Goal: Information Seeking & Learning: Check status

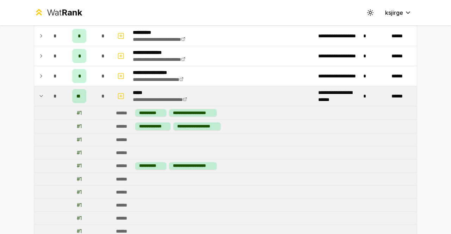
scroll to position [54, 0]
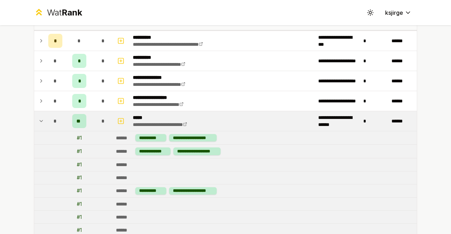
click at [38, 117] on icon at bounding box center [41, 121] width 6 height 8
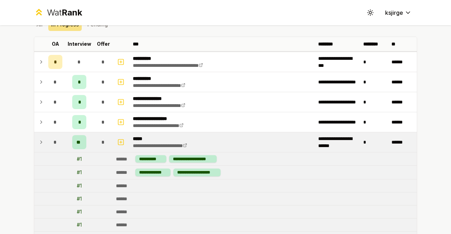
click at [39, 145] on icon at bounding box center [41, 142] width 6 height 8
click at [38, 143] on icon at bounding box center [41, 142] width 6 height 8
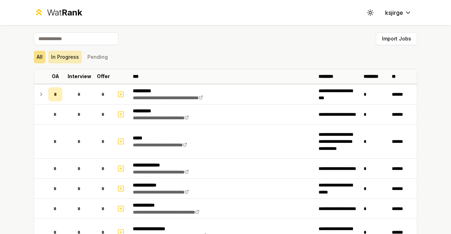
click at [66, 53] on button "In Progress" at bounding box center [64, 57] width 33 height 13
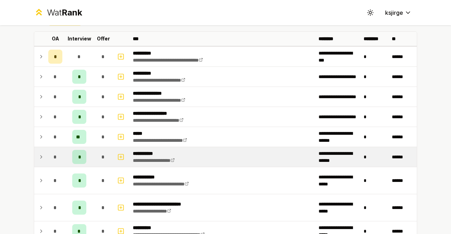
scroll to position [38, 0]
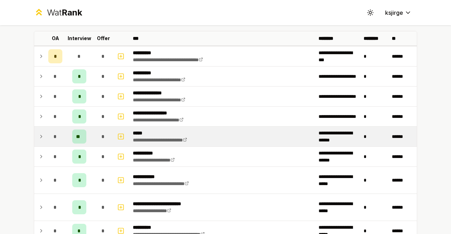
click at [42, 138] on td at bounding box center [39, 137] width 11 height 20
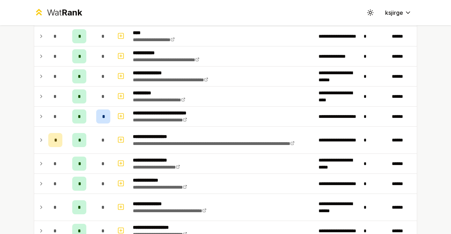
scroll to position [526, 0]
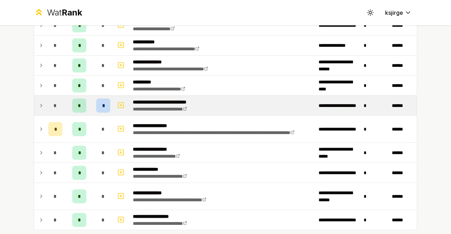
click at [40, 102] on icon at bounding box center [41, 106] width 6 height 8
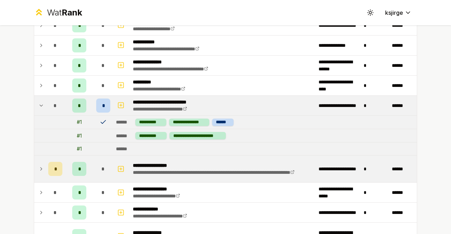
click at [35, 164] on td at bounding box center [39, 169] width 11 height 27
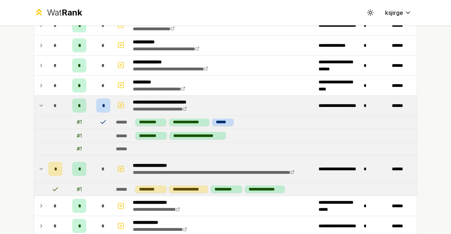
scroll to position [614, 0]
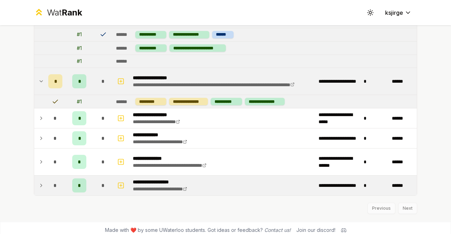
click at [42, 184] on td at bounding box center [39, 186] width 11 height 20
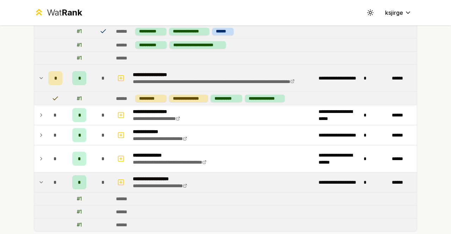
scroll to position [598, 0]
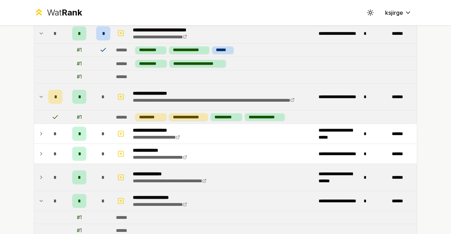
click at [42, 173] on td at bounding box center [39, 177] width 11 height 27
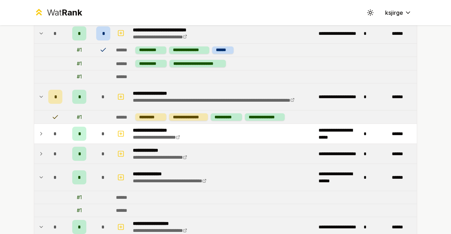
click at [35, 144] on td at bounding box center [39, 154] width 11 height 20
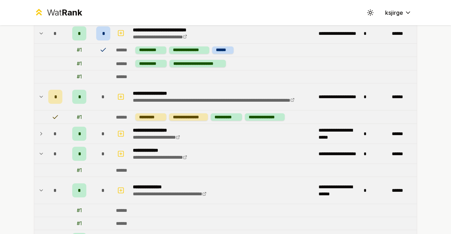
click at [34, 132] on td at bounding box center [39, 134] width 11 height 20
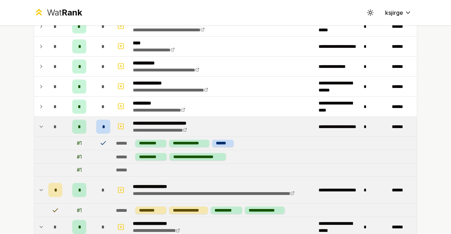
scroll to position [496, 0]
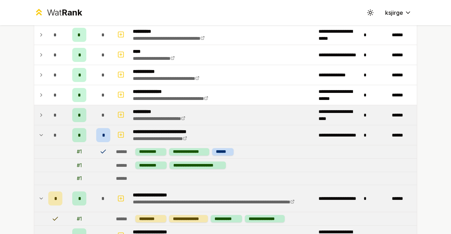
click at [34, 117] on td at bounding box center [39, 115] width 11 height 20
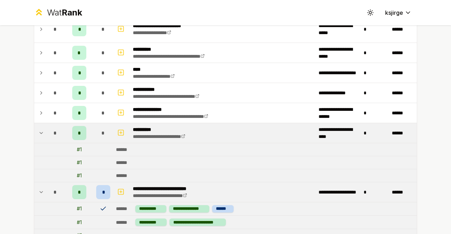
scroll to position [473, 0]
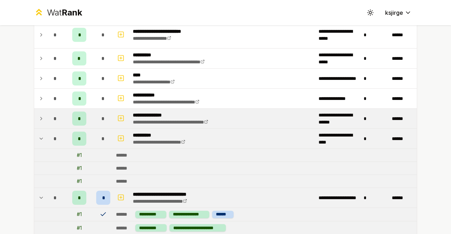
click at [35, 116] on td at bounding box center [39, 119] width 11 height 20
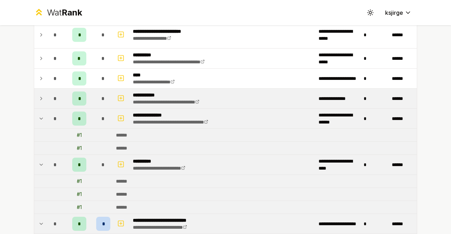
click at [38, 100] on td at bounding box center [39, 99] width 11 height 20
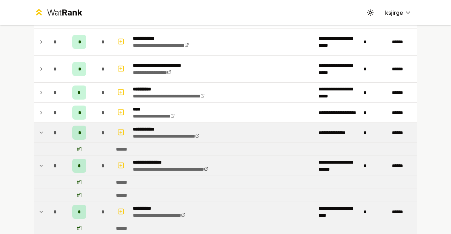
scroll to position [438, 0]
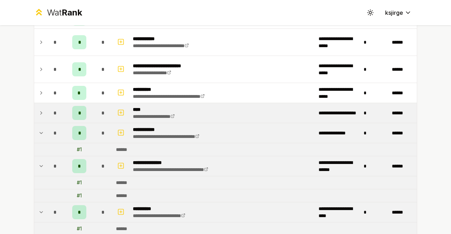
click at [39, 103] on td at bounding box center [39, 113] width 11 height 20
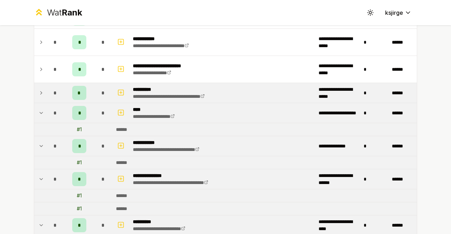
click at [39, 89] on icon at bounding box center [41, 93] width 6 height 8
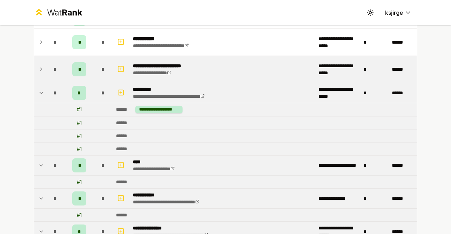
click at [45, 62] on td "*" at bounding box center [55, 69] width 20 height 27
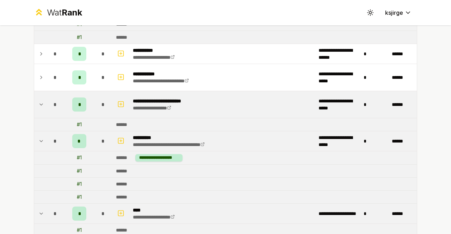
scroll to position [398, 0]
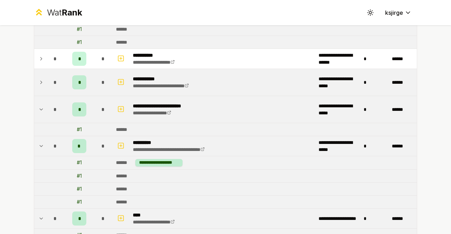
click at [48, 81] on div "*" at bounding box center [55, 82] width 14 height 14
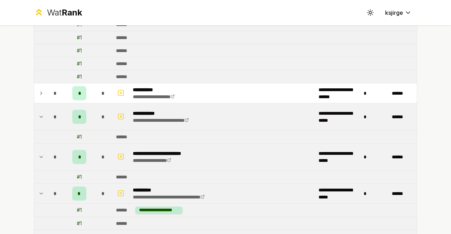
scroll to position [356, 0]
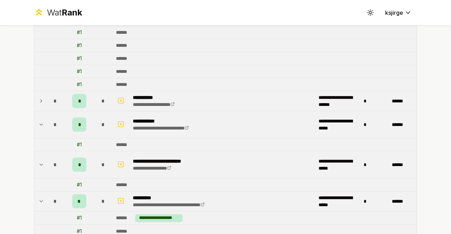
click at [48, 99] on div "*" at bounding box center [55, 101] width 14 height 14
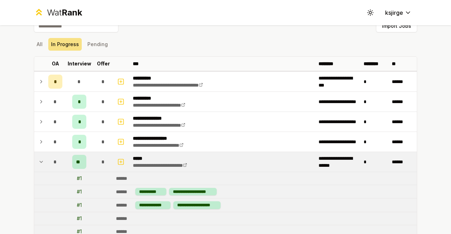
scroll to position [12, 0]
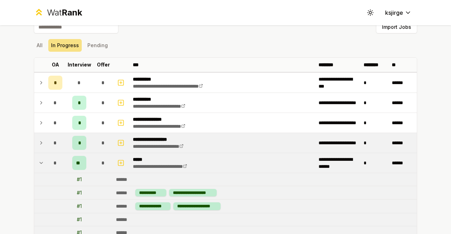
click at [48, 140] on div "*" at bounding box center [55, 143] width 14 height 14
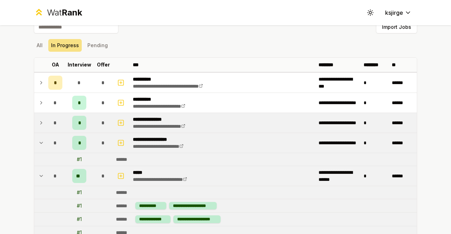
click at [45, 123] on td "*" at bounding box center [55, 123] width 20 height 20
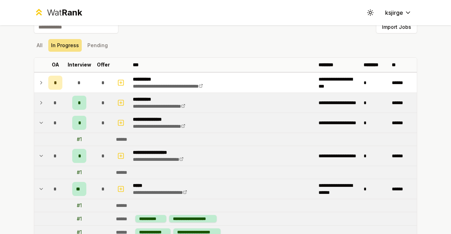
click at [38, 103] on icon at bounding box center [41, 103] width 6 height 8
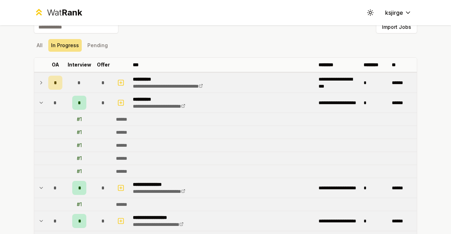
click at [78, 85] on span "*" at bounding box center [79, 82] width 3 height 7
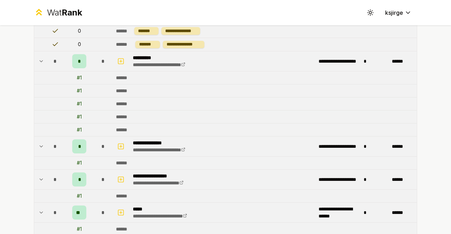
scroll to position [0, 0]
